Goal: Information Seeking & Learning: Learn about a topic

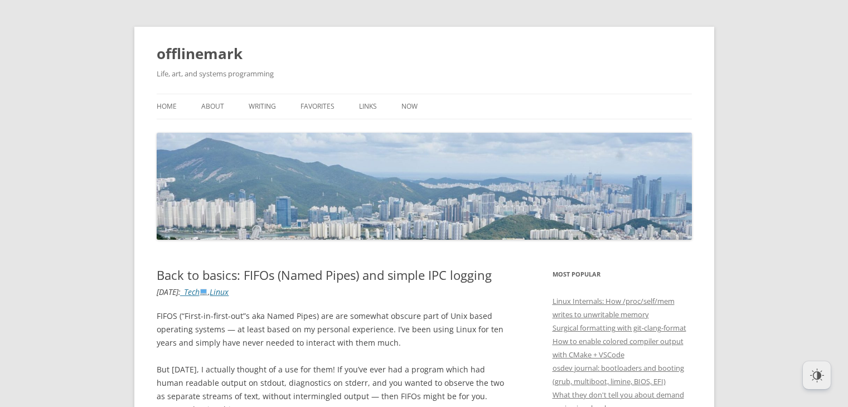
scroll to position [111, 0]
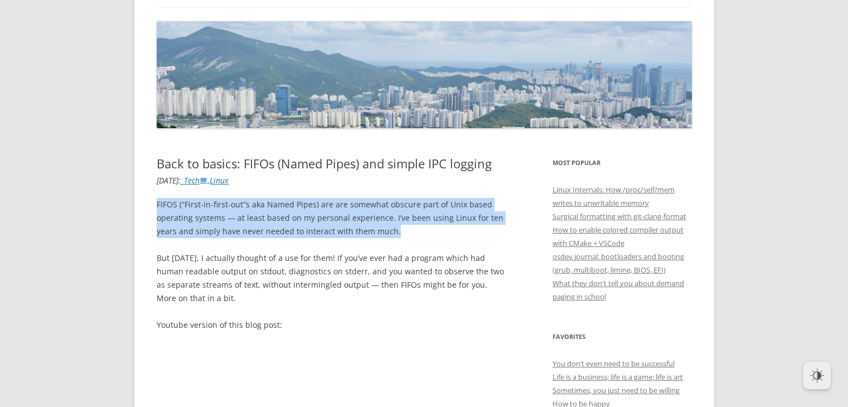
drag, startPoint x: 393, startPoint y: 235, endPoint x: 147, endPoint y: 209, distance: 247.7
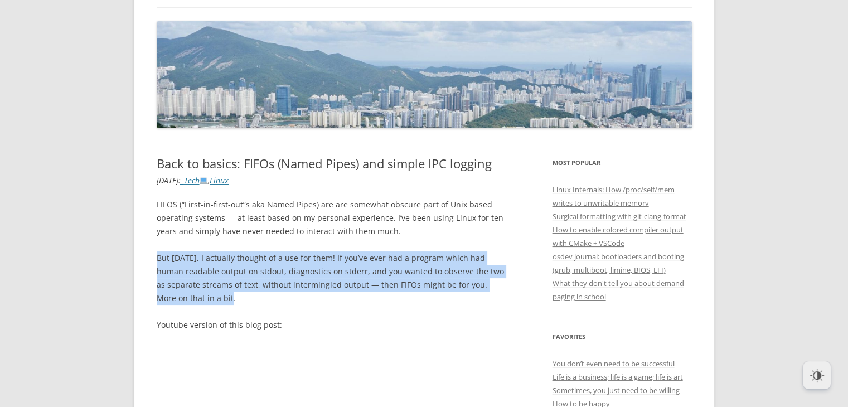
drag, startPoint x: 206, startPoint y: 298, endPoint x: 150, endPoint y: 259, distance: 68.8
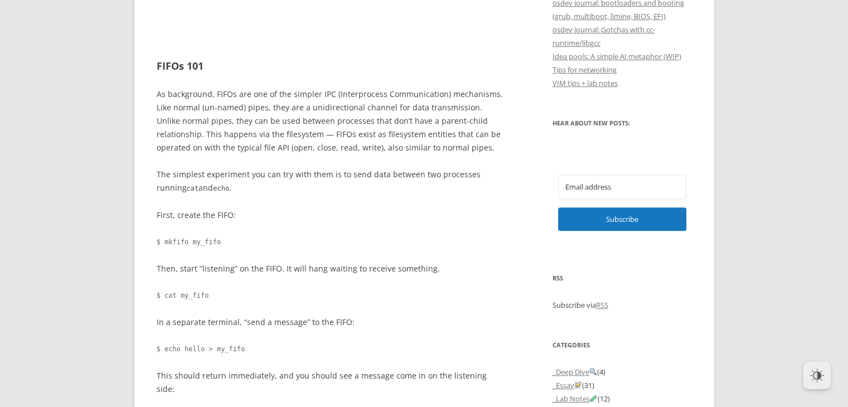
scroll to position [669, 0]
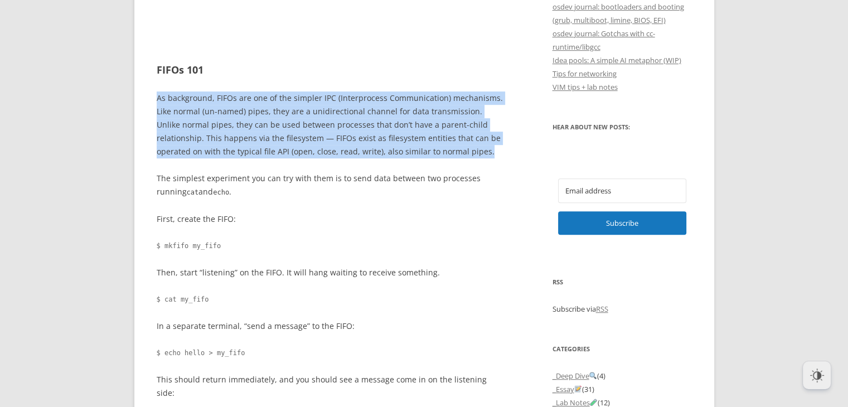
drag, startPoint x: 445, startPoint y: 152, endPoint x: 137, endPoint y: 99, distance: 313.4
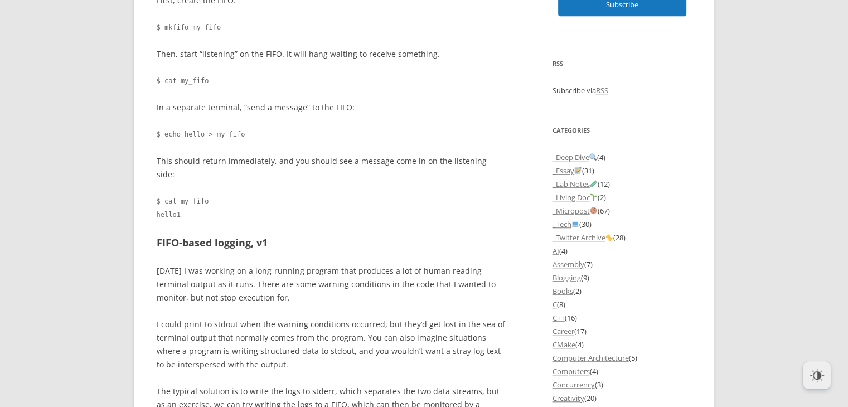
scroll to position [892, 0]
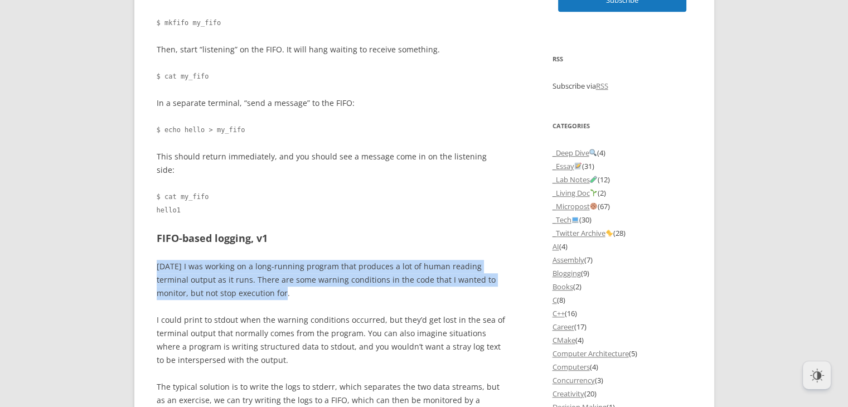
drag, startPoint x: 252, startPoint y: 276, endPoint x: 147, endPoint y: 254, distance: 107.7
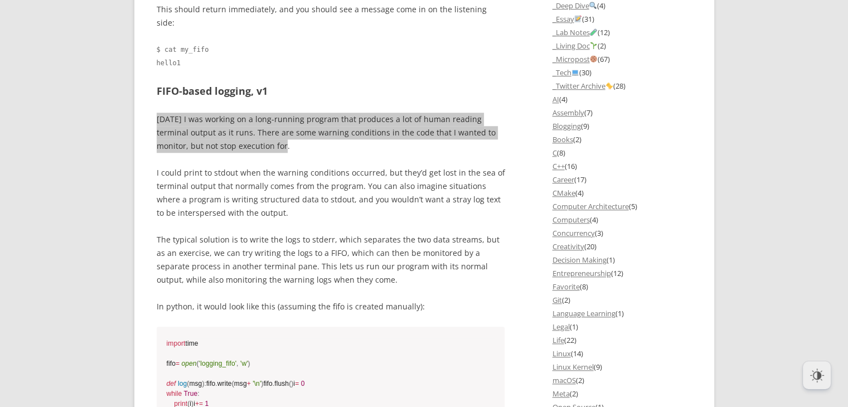
scroll to position [1059, 0]
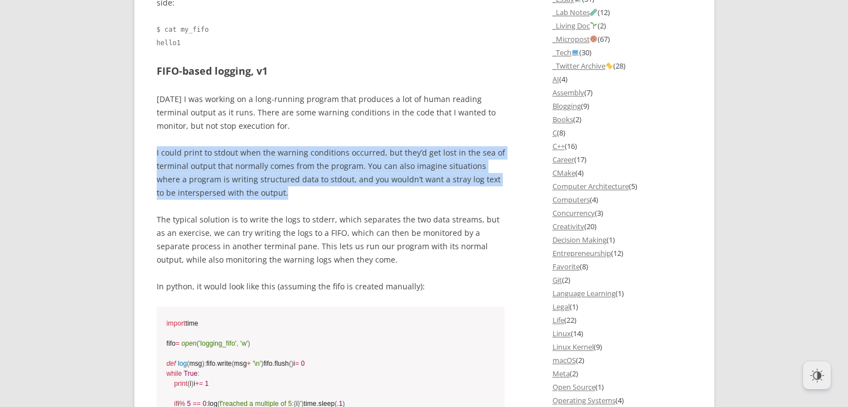
drag, startPoint x: 268, startPoint y: 179, endPoint x: 140, endPoint y: 142, distance: 133.4
click at [140, 142] on div "offlinemark Life, art, and systems programming Menu Skip to content Home About …" at bounding box center [424, 263] width 580 height 2591
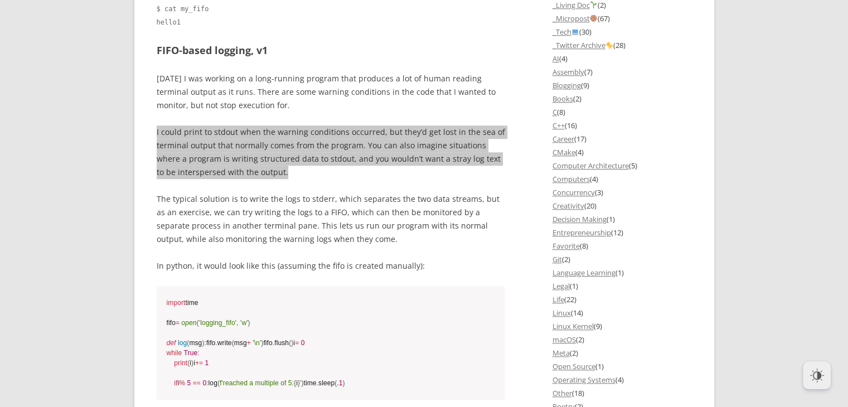
scroll to position [1115, 0]
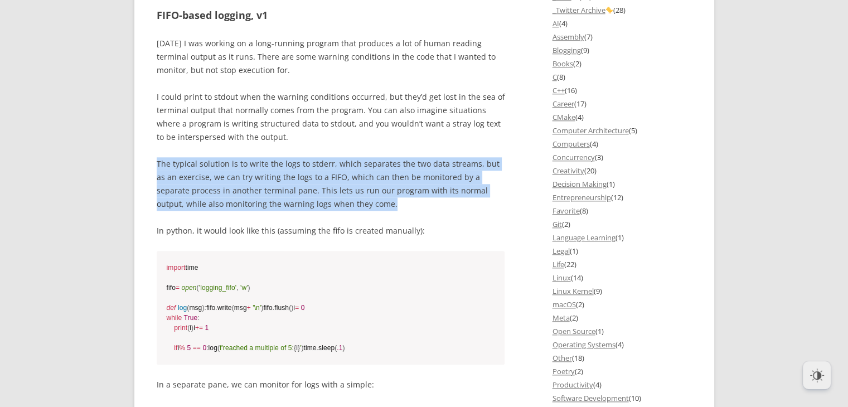
drag, startPoint x: 348, startPoint y: 191, endPoint x: 181, endPoint y: 153, distance: 170.8
click at [144, 153] on div "offlinemark Life, art, and systems programming Menu Skip to content Home About …" at bounding box center [424, 207] width 580 height 2591
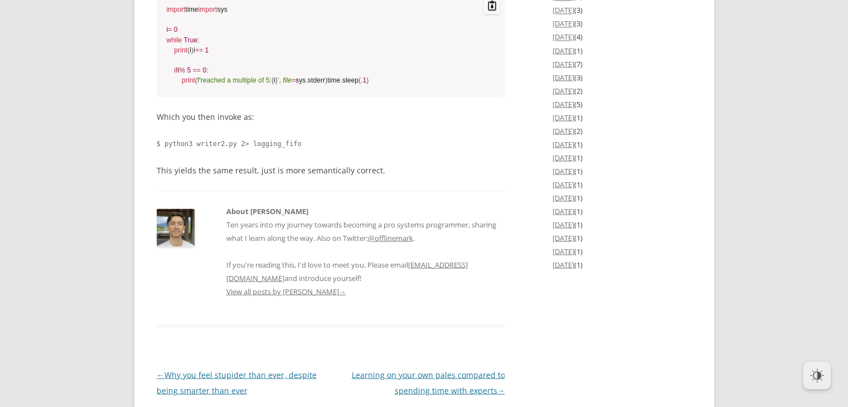
scroll to position [2007, 0]
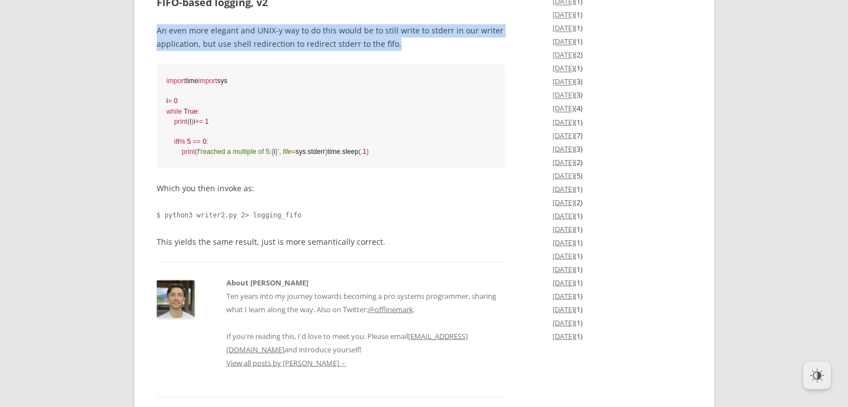
drag, startPoint x: 406, startPoint y: 113, endPoint x: 145, endPoint y: 103, distance: 261.6
drag, startPoint x: 419, startPoint y: 105, endPoint x: 359, endPoint y: 94, distance: 61.1
click at [419, 51] on p "An even more elegant and UNIX-y way to do this would be to still write to stder…" at bounding box center [331, 37] width 348 height 27
